Goal: Task Accomplishment & Management: Complete application form

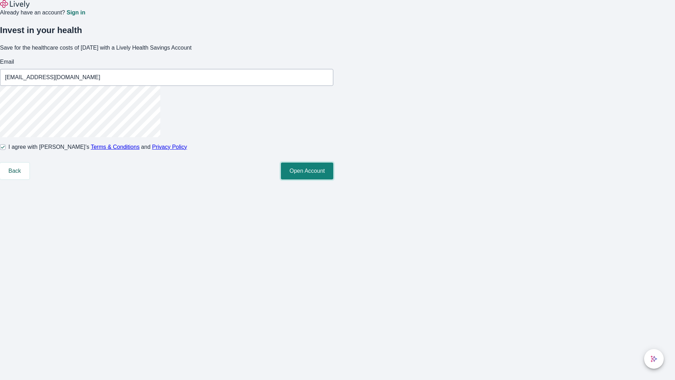
click at [333, 179] on button "Open Account" at bounding box center [307, 170] width 52 height 17
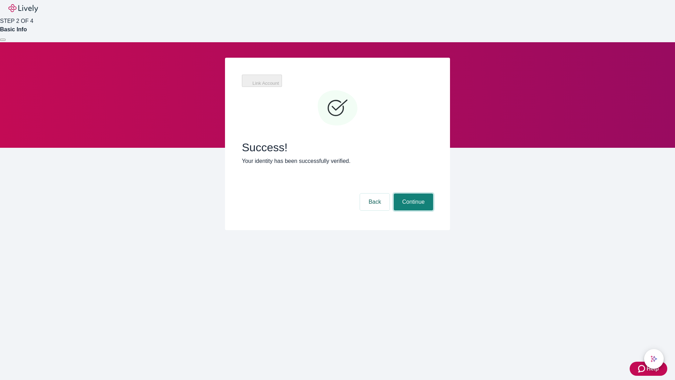
click at [412, 193] on button "Continue" at bounding box center [413, 201] width 39 height 17
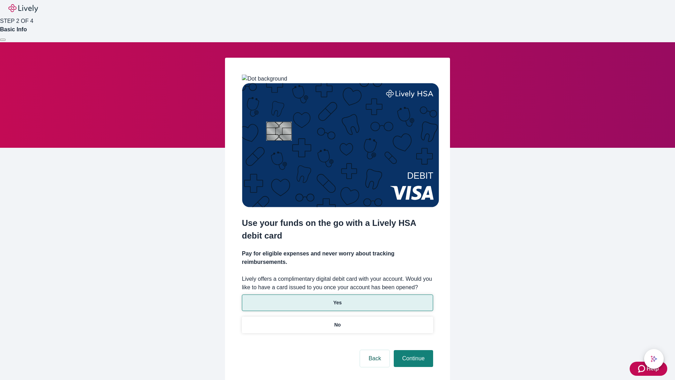
click at [337, 299] on p "Yes" at bounding box center [337, 302] width 8 height 7
click at [412, 350] on button "Continue" at bounding box center [413, 358] width 39 height 17
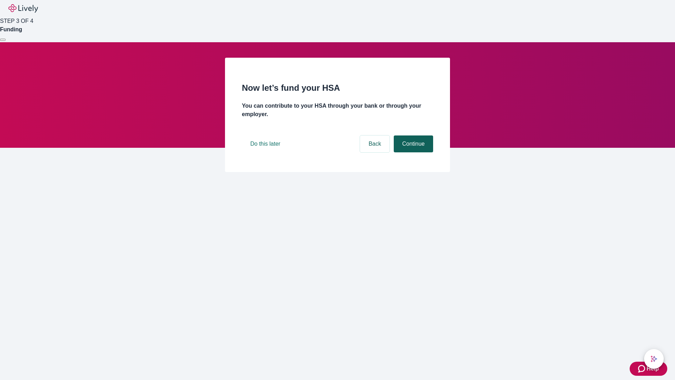
click at [412, 152] on button "Continue" at bounding box center [413, 143] width 39 height 17
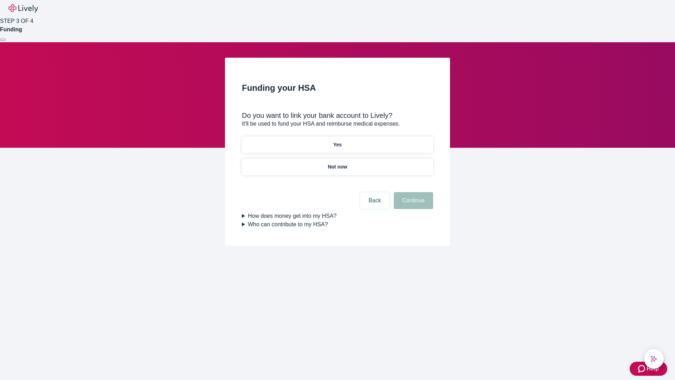
click at [337, 163] on p "Not now" at bounding box center [337, 166] width 19 height 7
click at [412, 205] on button "Continue" at bounding box center [413, 200] width 39 height 17
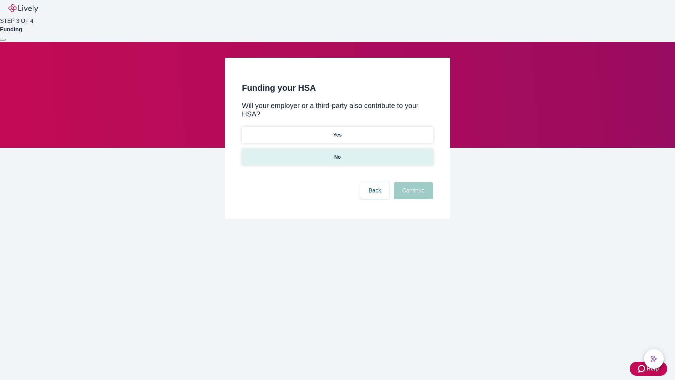
click at [337, 153] on p "No" at bounding box center [337, 156] width 7 height 7
click at [412, 182] on button "Continue" at bounding box center [413, 190] width 39 height 17
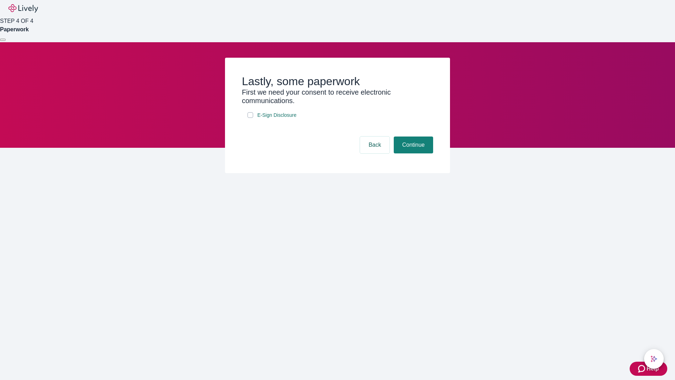
click at [250, 118] on input "E-Sign Disclosure" at bounding box center [250, 115] width 6 height 6
checkbox input "true"
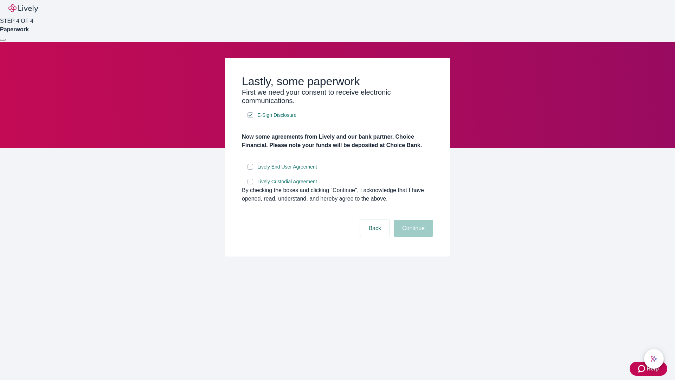
click at [250, 169] on input "Lively End User Agreement" at bounding box center [250, 167] width 6 height 6
checkbox input "true"
click at [250, 184] on input "Lively Custodial Agreement" at bounding box center [250, 182] width 6 height 6
checkbox input "true"
click at [412, 237] on button "Continue" at bounding box center [413, 228] width 39 height 17
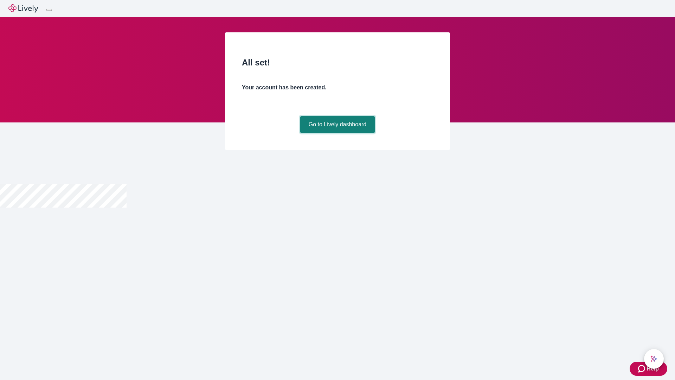
click at [337, 133] on link "Go to Lively dashboard" at bounding box center [337, 124] width 75 height 17
